Goal: Information Seeking & Learning: Learn about a topic

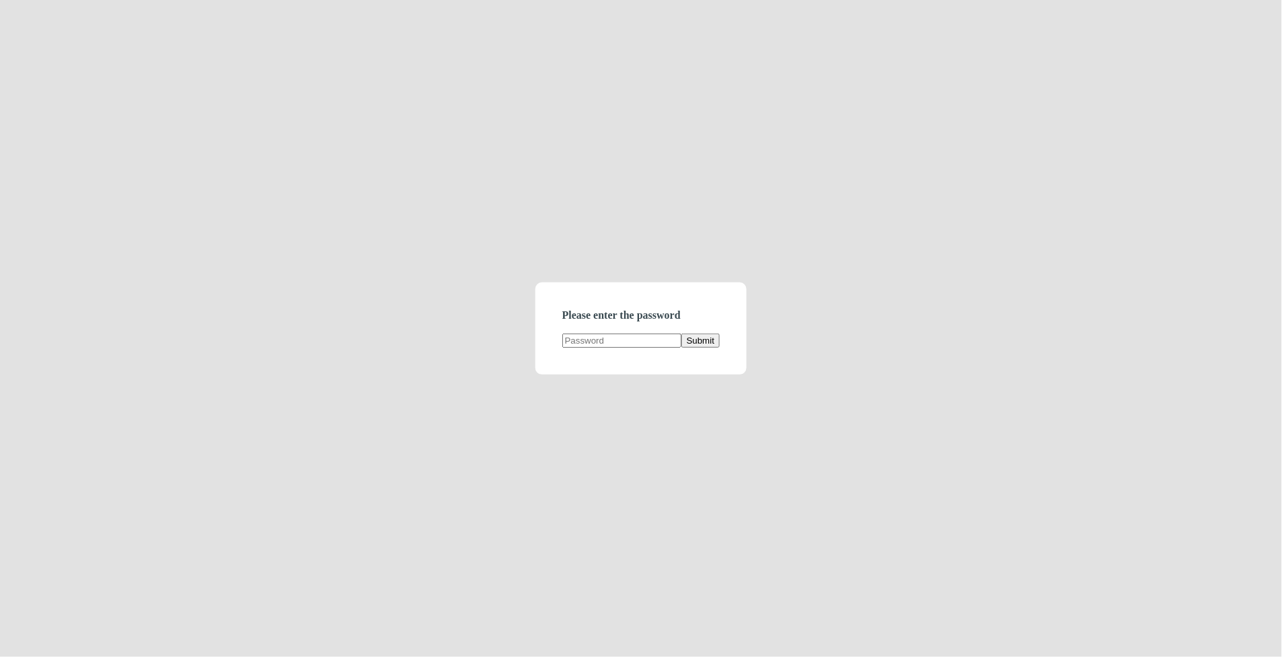
click at [591, 343] on input "text" at bounding box center [621, 341] width 119 height 14
type input "demodirectory"
click button "Submit" at bounding box center [701, 341] width 38 height 14
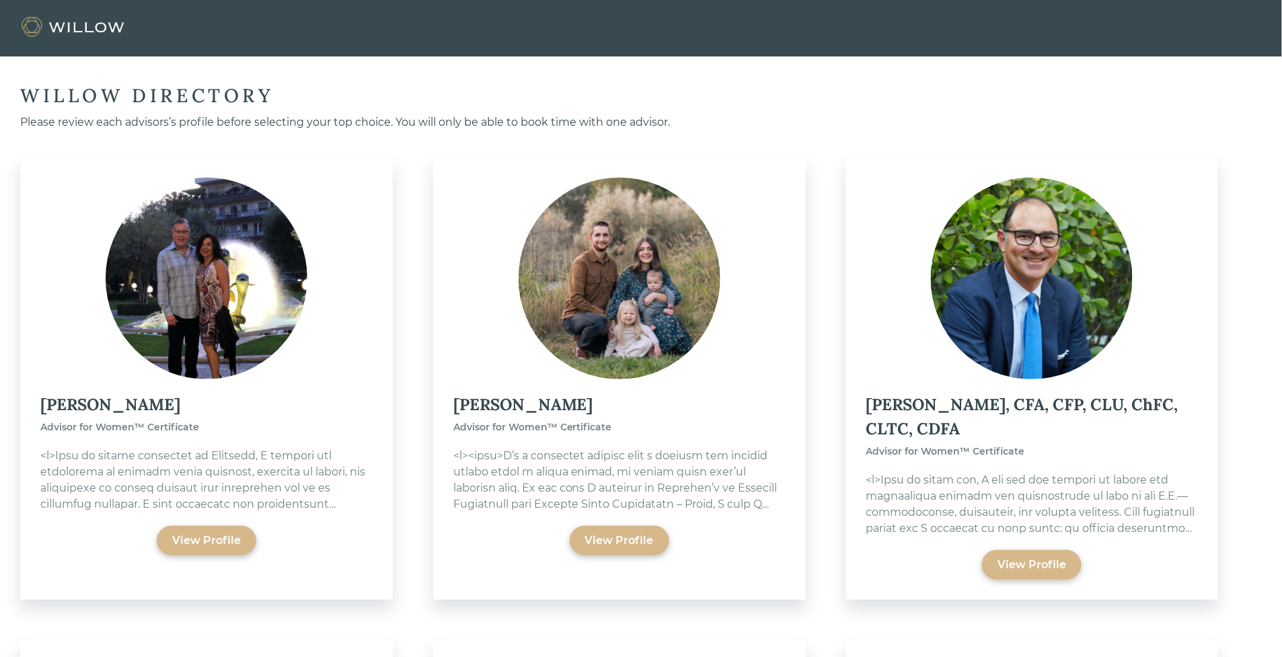
scroll to position [7791, 0]
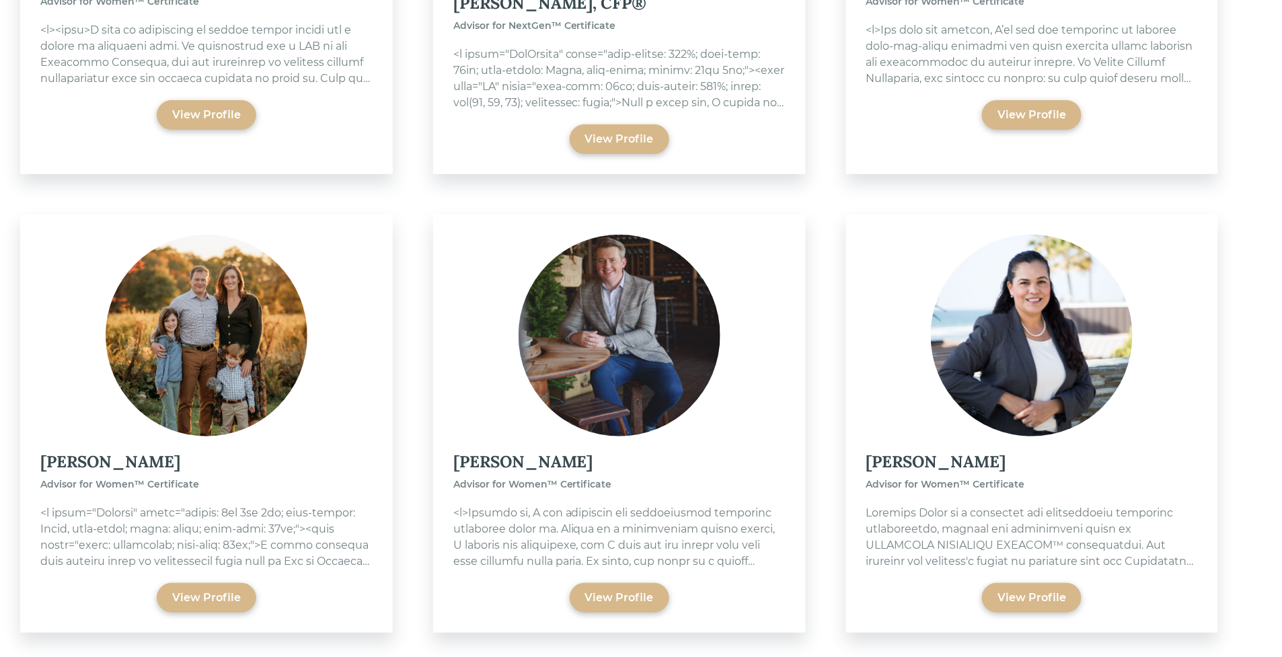
click at [155, 344] on img at bounding box center [207, 336] width 202 height 202
click at [198, 590] on div "View Profile" at bounding box center [206, 598] width 69 height 16
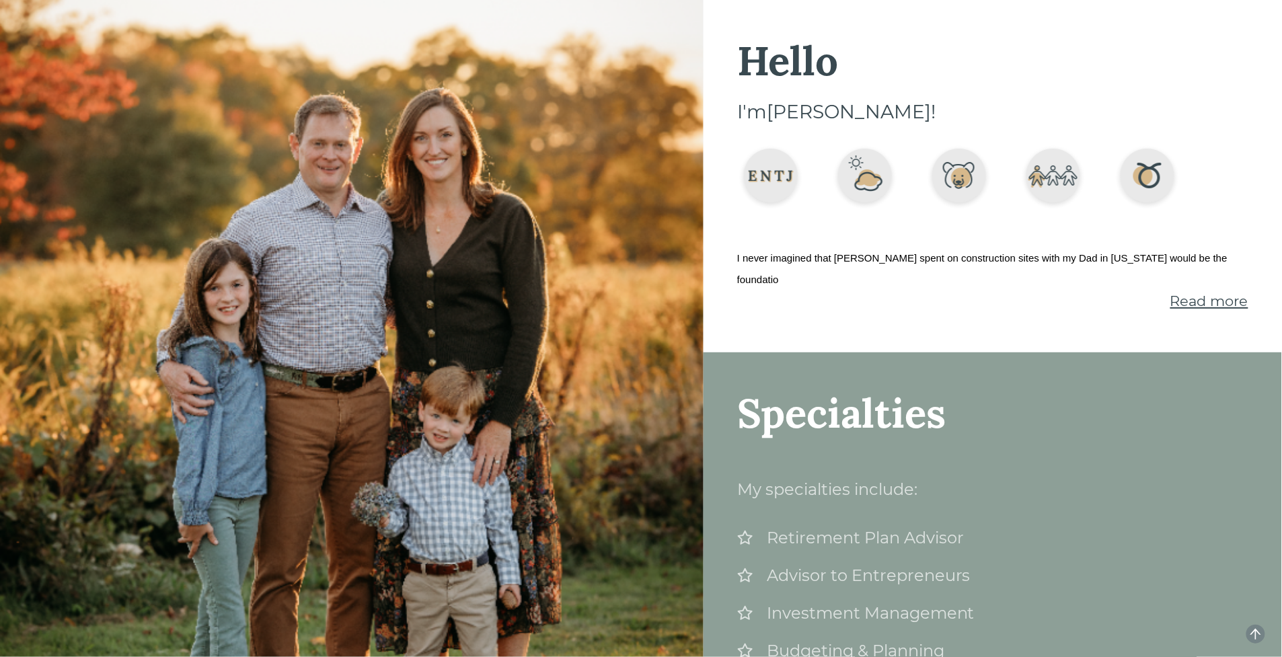
click at [1181, 293] on span "Read more" at bounding box center [1210, 301] width 78 height 17
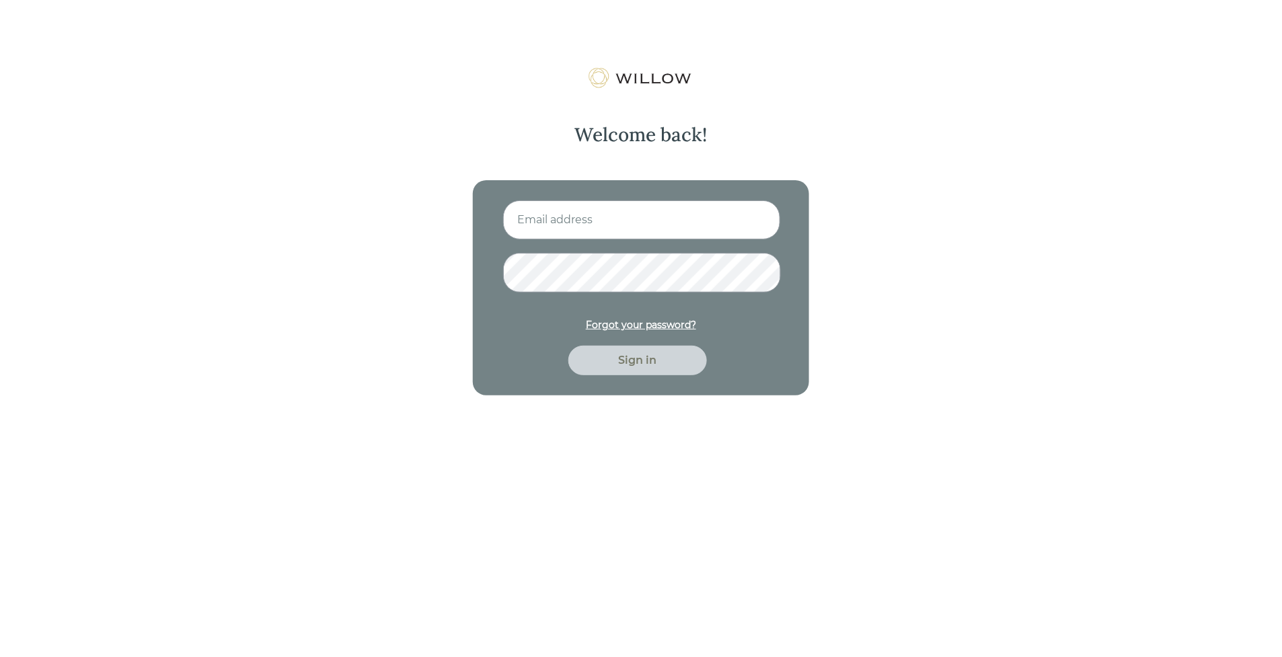
click at [546, 231] on input at bounding box center [641, 219] width 277 height 39
type input "nitya.kowtha@gmail.com"
click at [568, 346] on button "Sign in" at bounding box center [637, 361] width 139 height 30
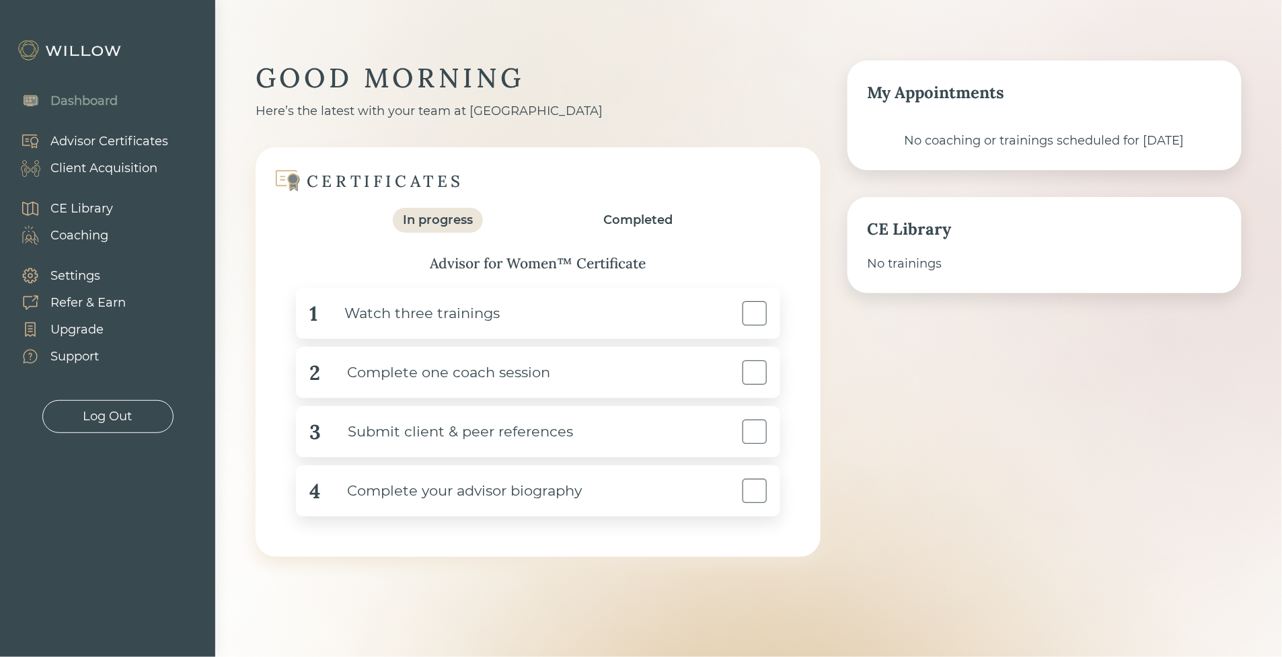
click at [76, 135] on div "Advisor Certificates" at bounding box center [109, 142] width 118 height 18
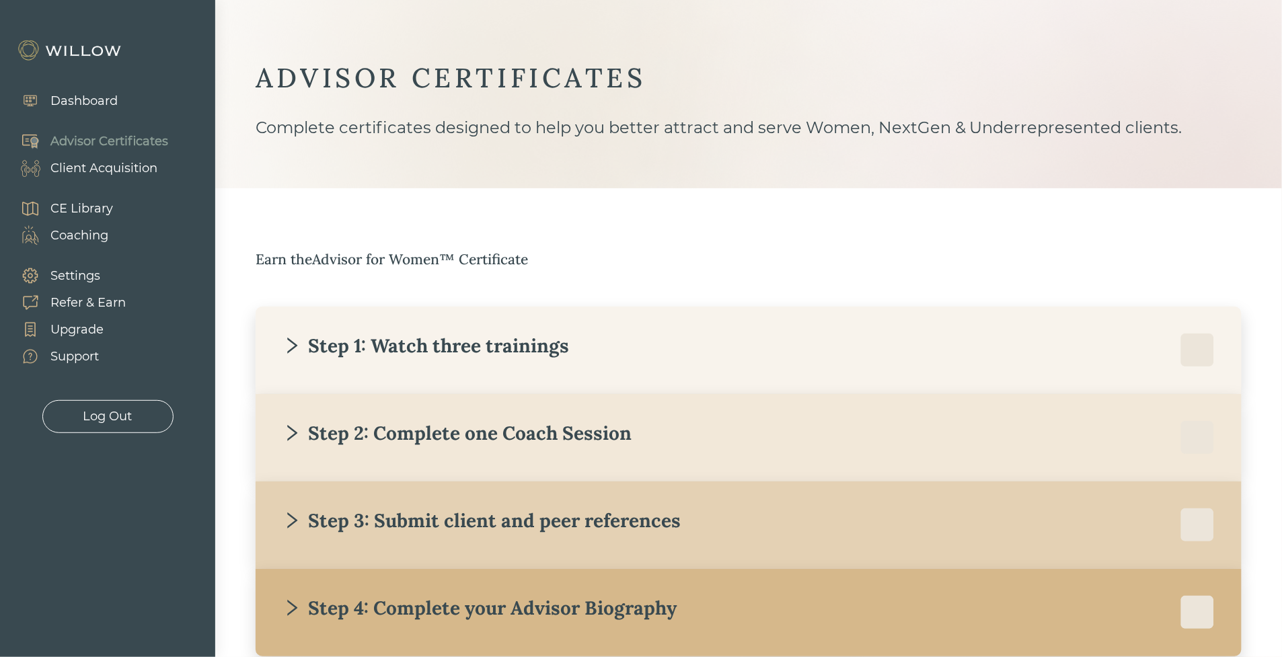
scroll to position [81, 0]
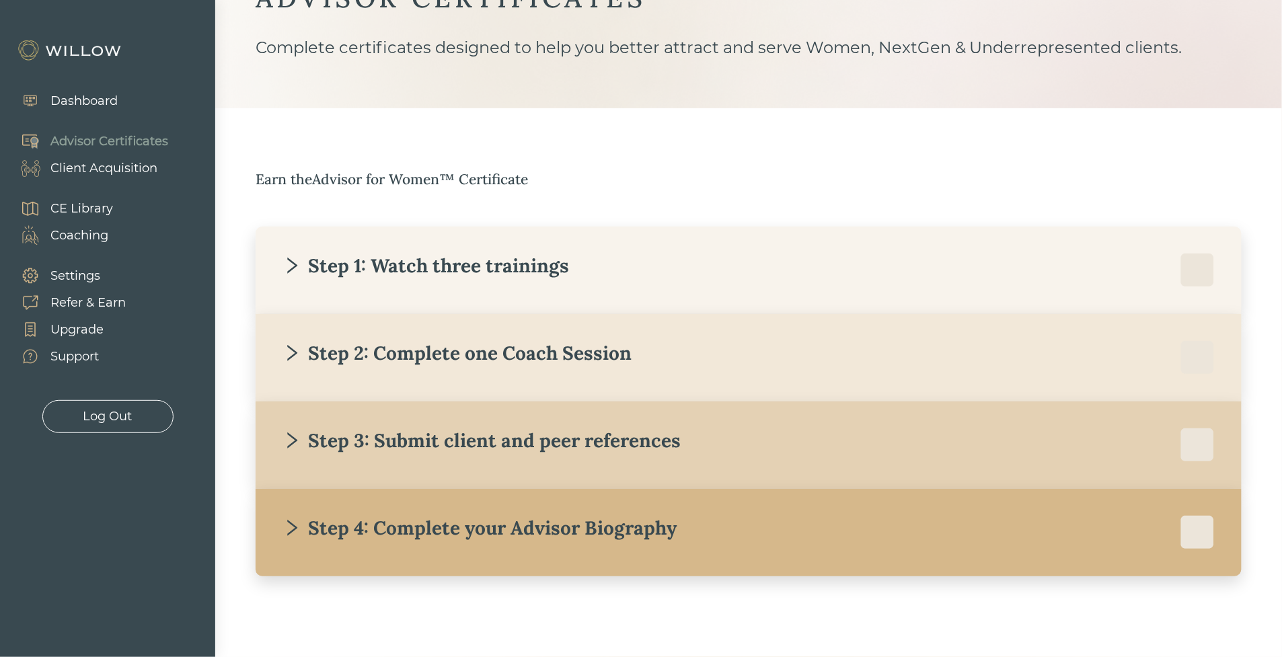
click at [475, 522] on div "Step 4: Complete your Advisor Biography" at bounding box center [480, 528] width 394 height 24
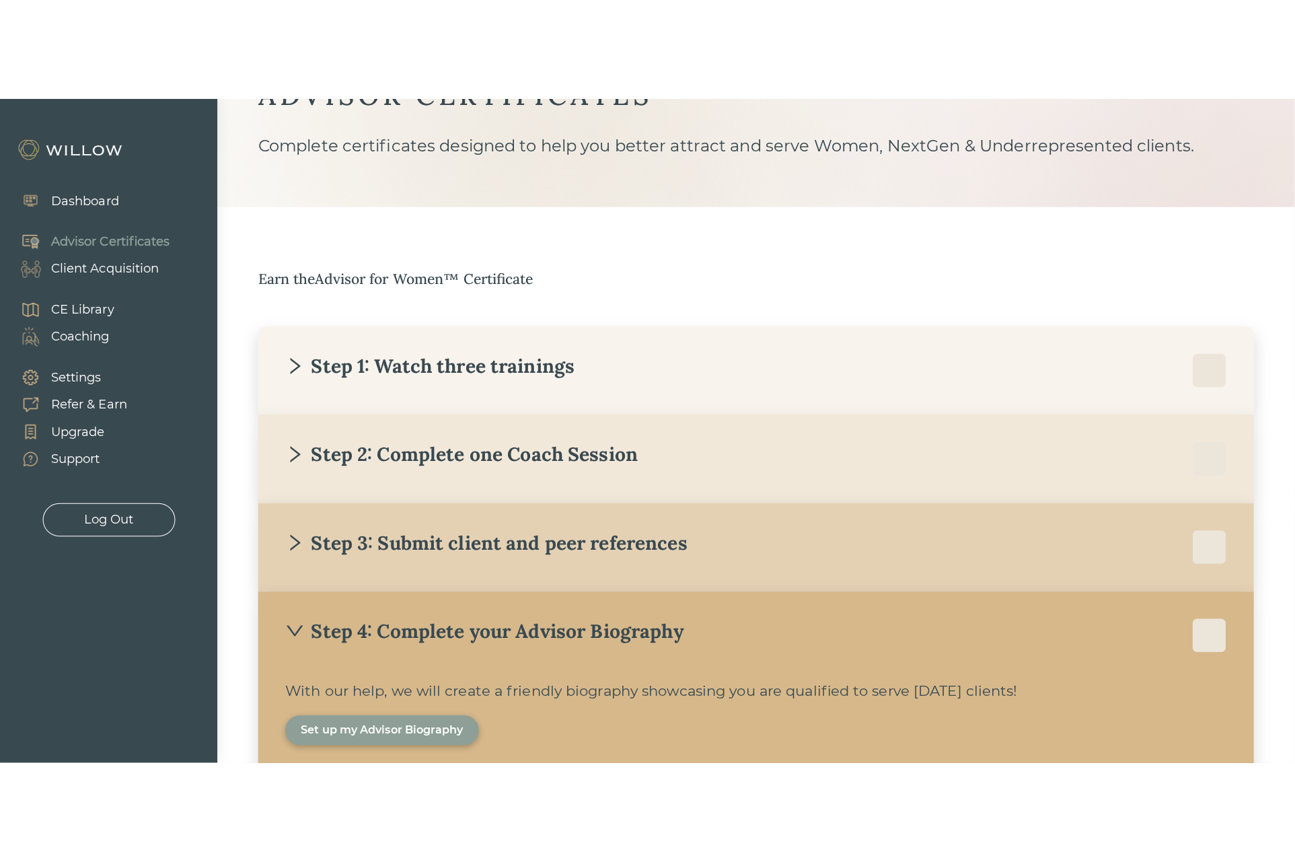
scroll to position [0, 0]
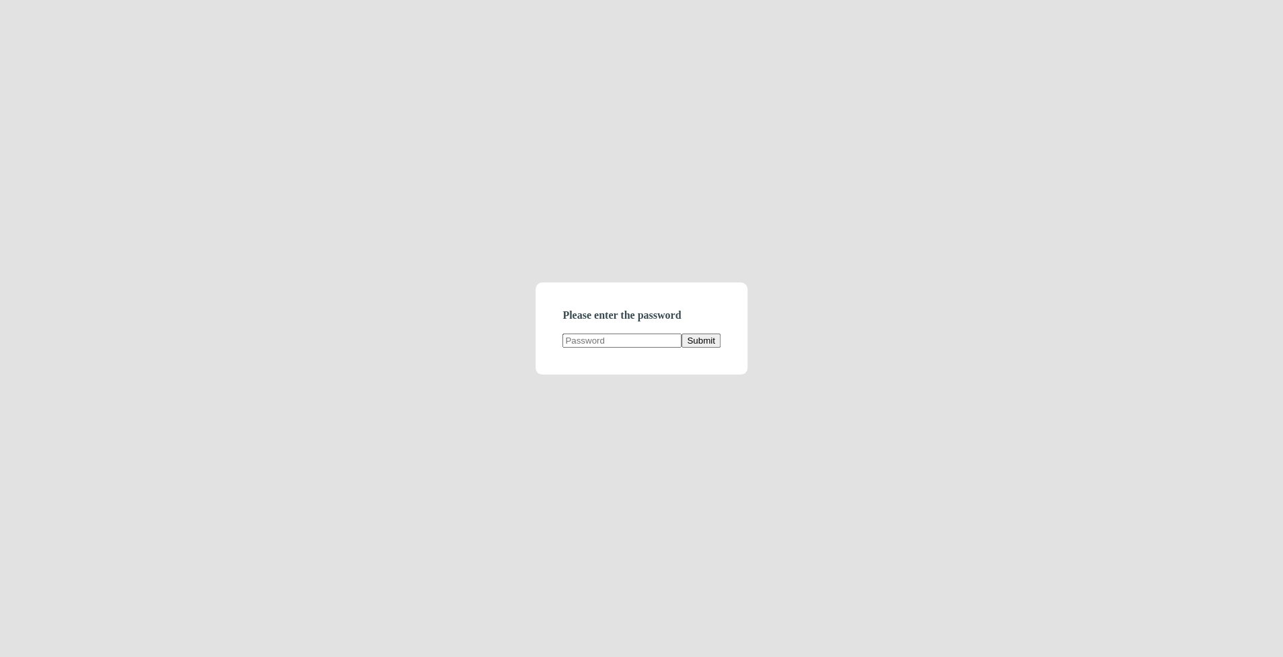
click at [526, 297] on div "Please enter the password Submit" at bounding box center [641, 328] width 1283 height 657
click at [595, 344] on input "text" at bounding box center [621, 341] width 119 height 14
type input "demodirectory"
click button "Submit" at bounding box center [701, 341] width 38 height 14
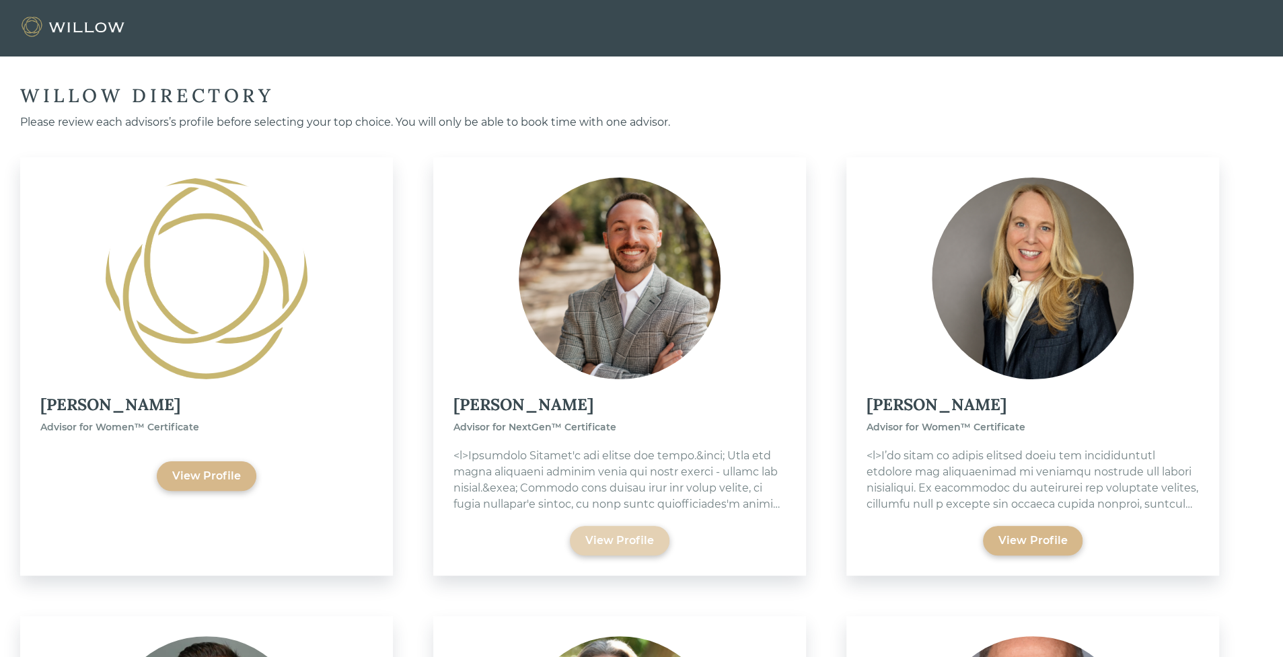
click at [609, 540] on div "View Profile" at bounding box center [619, 541] width 69 height 16
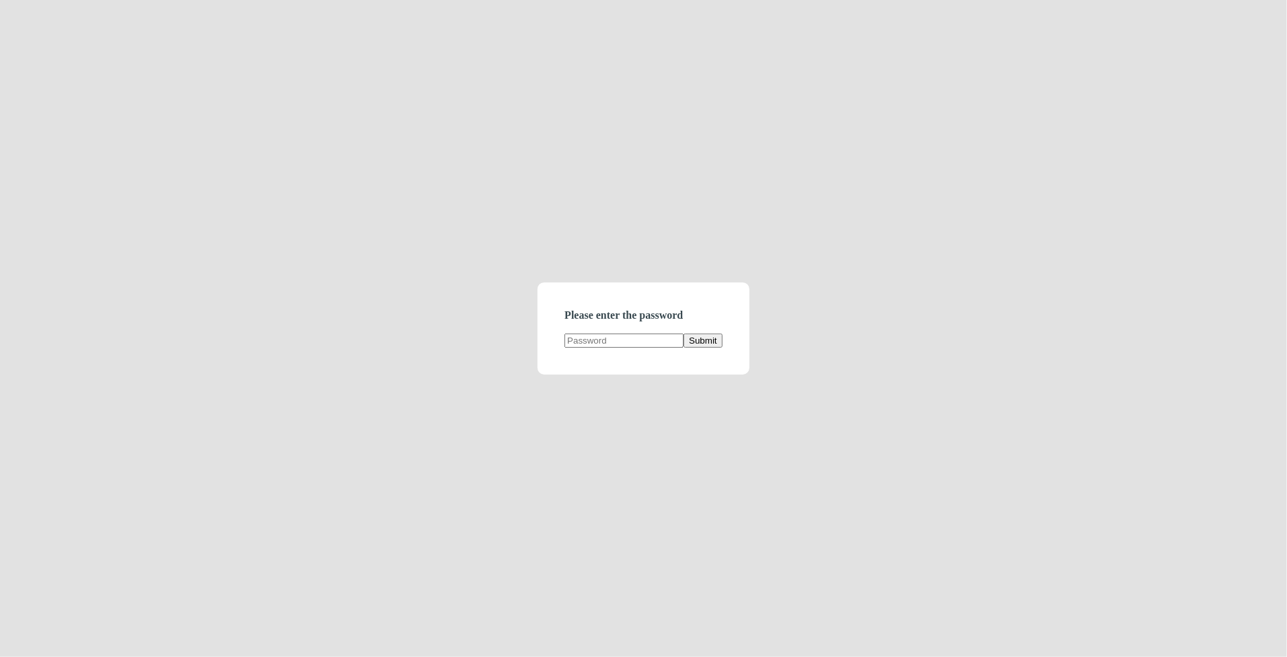
click at [612, 332] on form "Please enter the password Submit" at bounding box center [643, 329] width 211 height 92
click at [618, 346] on input "text" at bounding box center [623, 341] width 119 height 14
type input "demodirectory"
click button "Submit" at bounding box center [703, 341] width 38 height 14
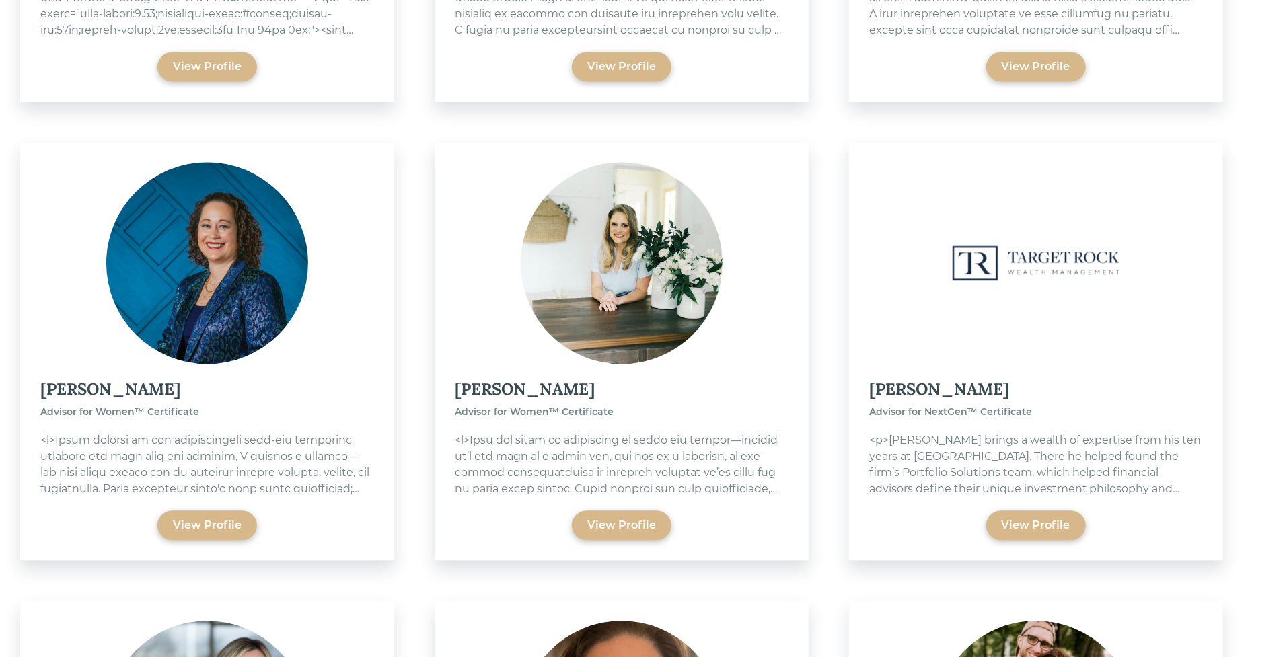
scroll to position [2406, 0]
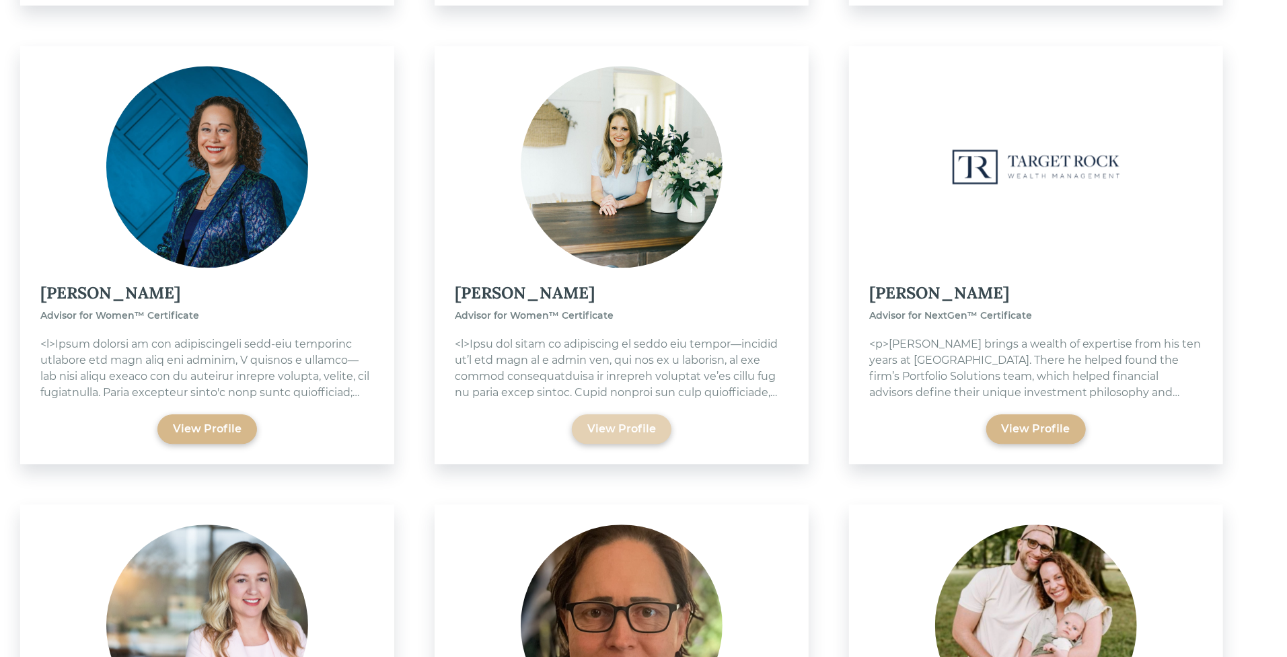
click at [622, 430] on div "View Profile" at bounding box center [621, 429] width 69 height 16
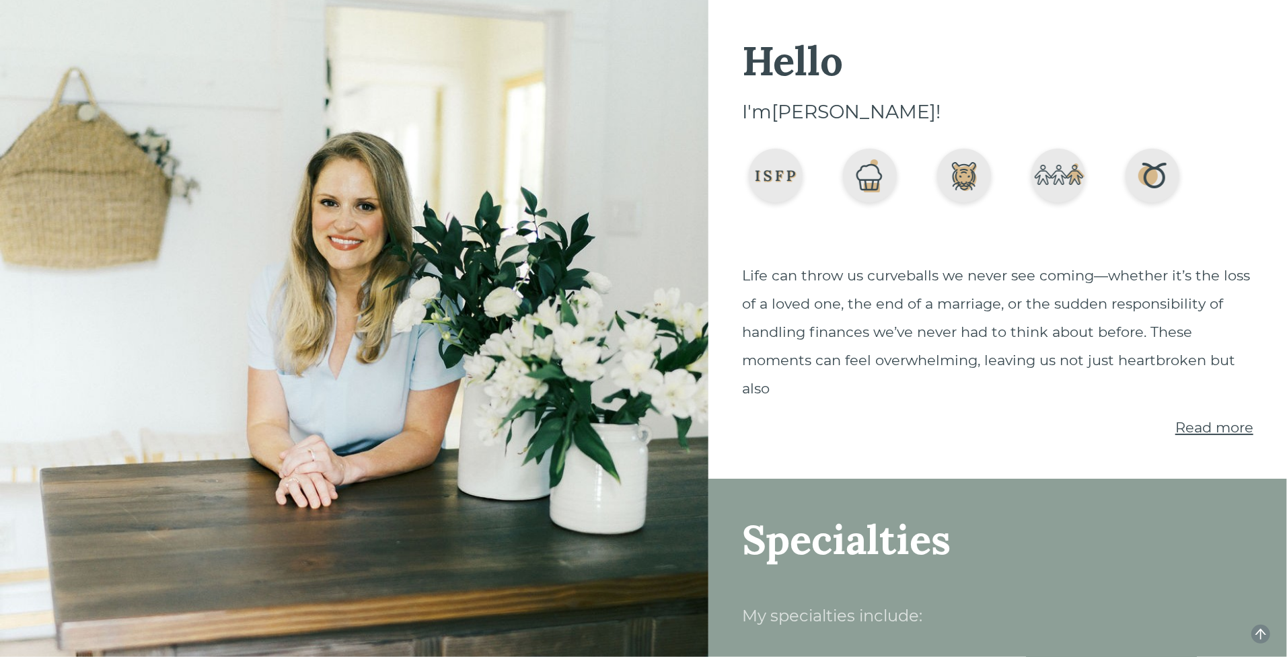
click at [1210, 429] on span "Read more" at bounding box center [1214, 427] width 78 height 17
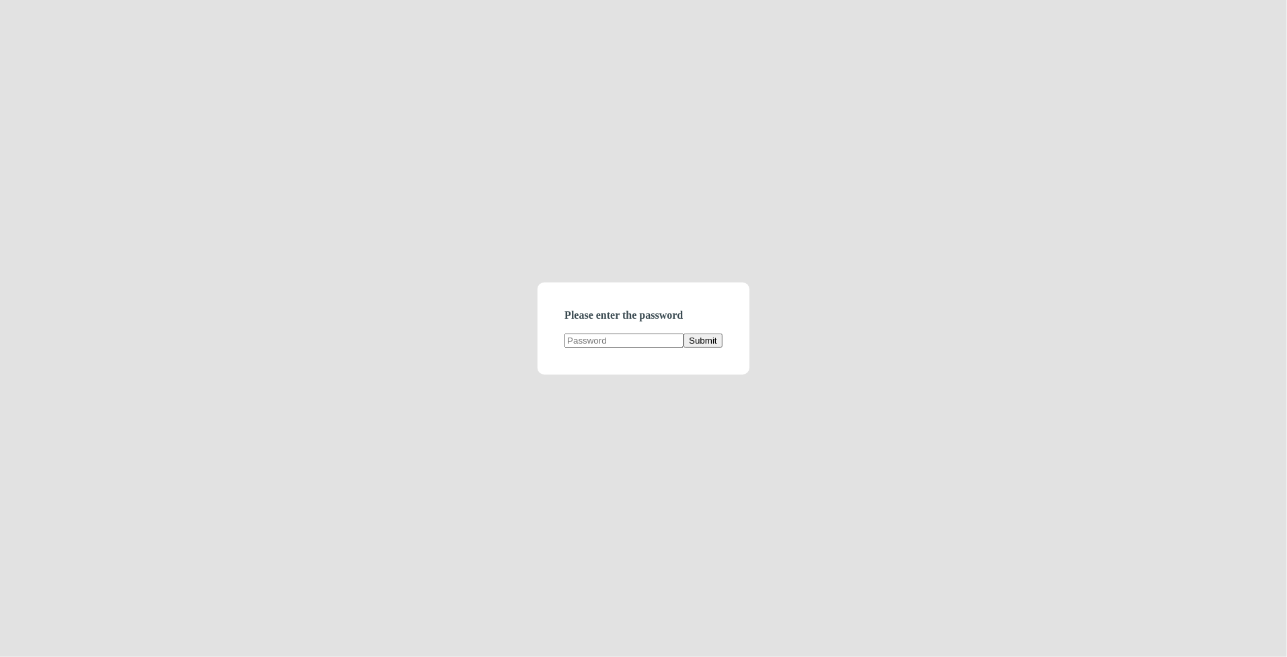
click at [642, 352] on form "Please enter the password Submit" at bounding box center [643, 329] width 211 height 92
click at [642, 351] on form "Please enter the password Submit" at bounding box center [643, 329] width 211 height 92
click at [639, 346] on input "text" at bounding box center [623, 341] width 119 height 14
type input "demodirectory"
click button "Submit" at bounding box center [703, 341] width 38 height 14
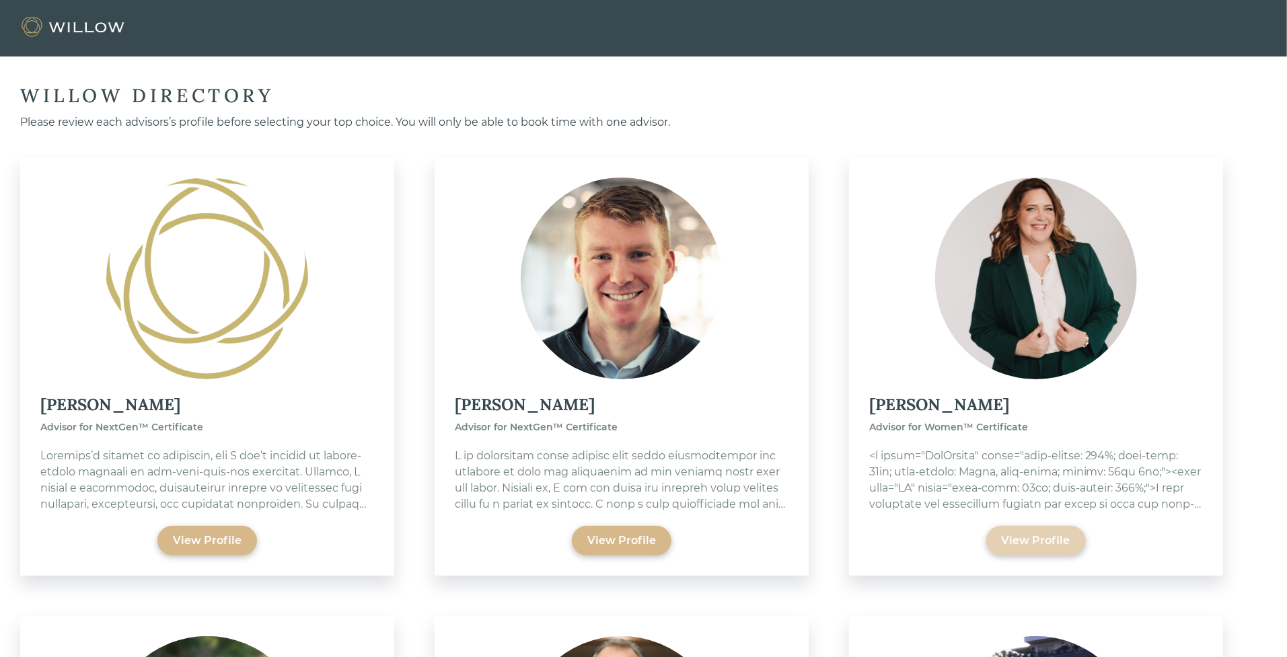
click at [1030, 543] on div "View Profile" at bounding box center [1036, 541] width 69 height 16
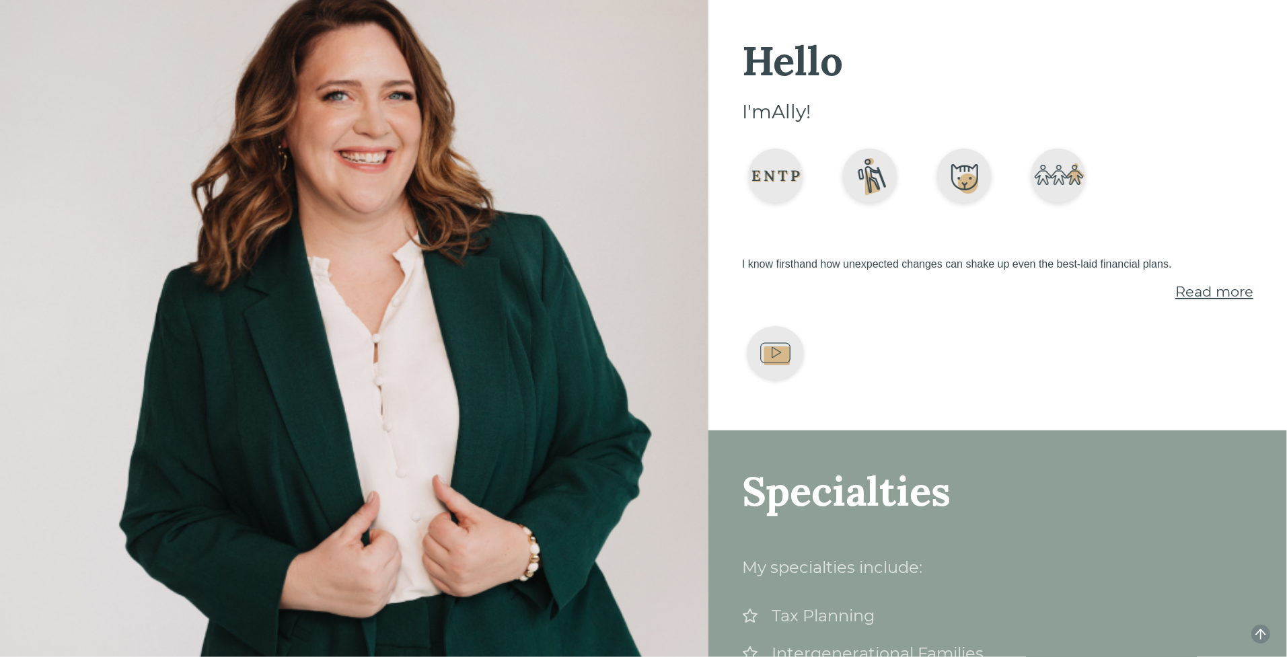
click at [1189, 285] on span "Read more" at bounding box center [1214, 291] width 78 height 17
